Goal: Navigation & Orientation: Find specific page/section

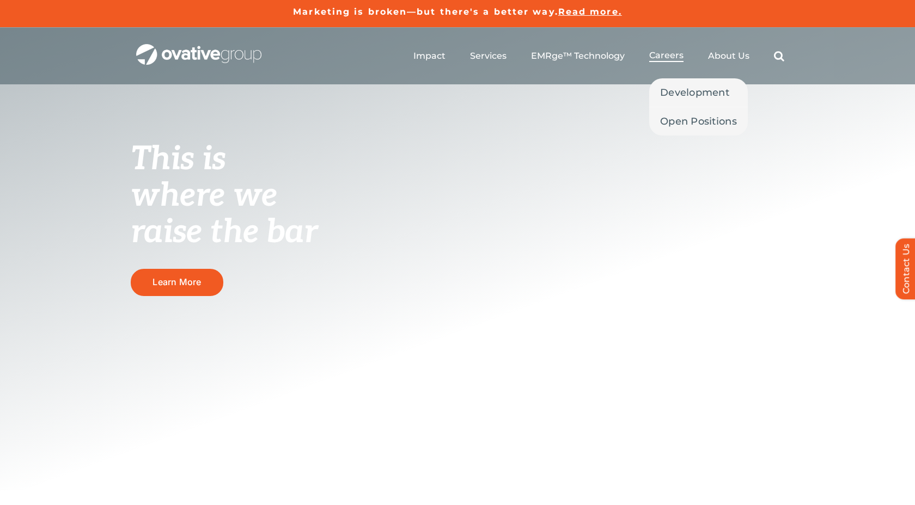
click at [682, 56] on span "Careers" at bounding box center [666, 55] width 34 height 11
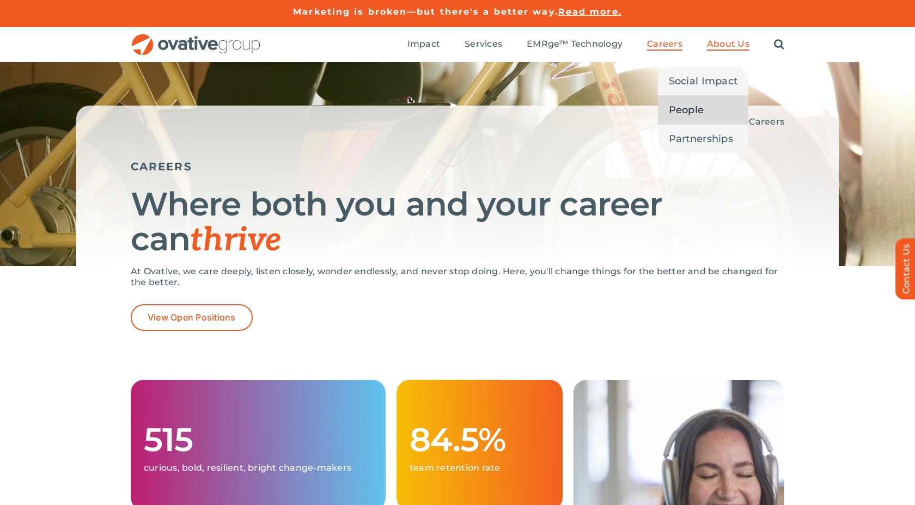
click at [701, 111] on span "People" at bounding box center [686, 109] width 35 height 15
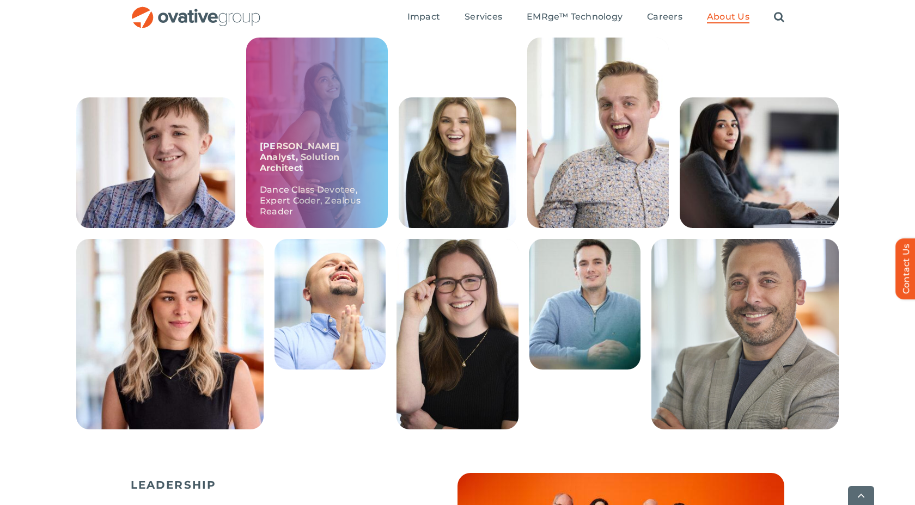
scroll to position [277, 0]
